Goal: Manage account settings

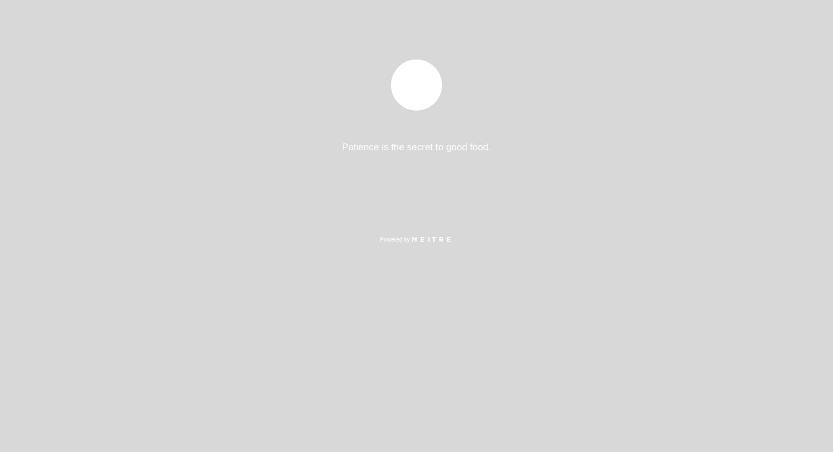
select select "es"
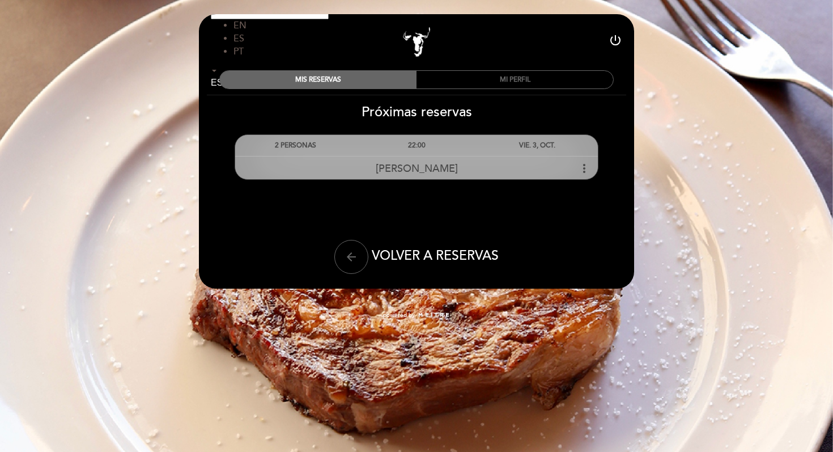
click at [588, 166] on icon "more_vert" at bounding box center [585, 169] width 14 height 14
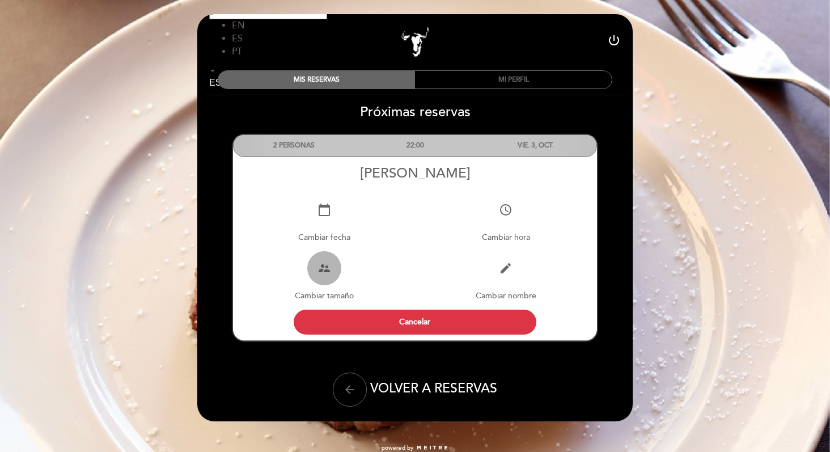
click at [325, 268] on icon "supervisor_account" at bounding box center [324, 268] width 14 height 14
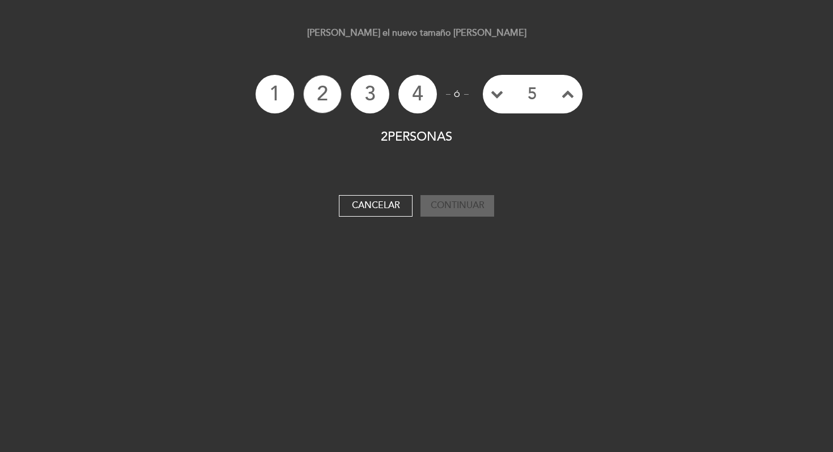
click at [376, 99] on li "3" at bounding box center [370, 94] width 39 height 39
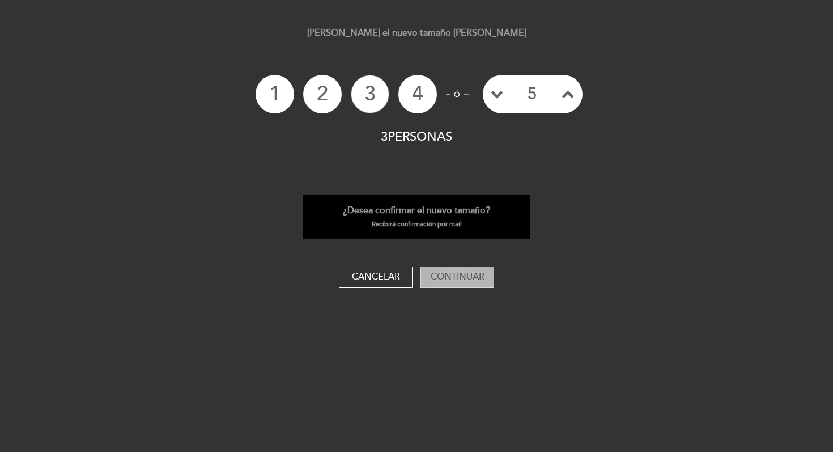
click at [463, 278] on button "Continuar" at bounding box center [458, 277] width 74 height 22
